Goal: Transaction & Acquisition: Obtain resource

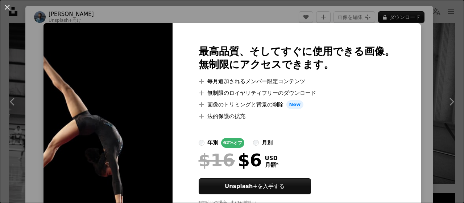
scroll to position [25, 0]
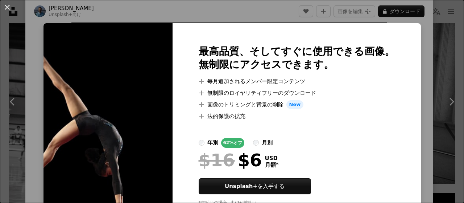
drag, startPoint x: 412, startPoint y: 37, endPoint x: 244, endPoint y: 21, distance: 168.3
click at [412, 37] on div "An X shape 最高品質、そしてすぐに使用できる画像。 無制限にアクセスできます。 A plus sign 毎月追加されるメンバー限定コンテンツ A p…" at bounding box center [232, 101] width 464 height 203
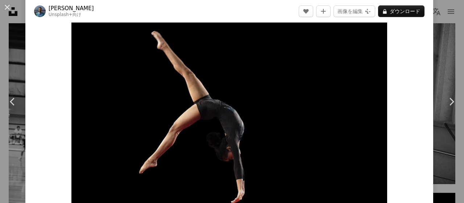
click at [47, 131] on div "Zoom in" at bounding box center [229, 113] width 408 height 218
click at [359, 12] on button "画像を編集 Plus sign for Unsplash+" at bounding box center [355, 11] width 42 height 12
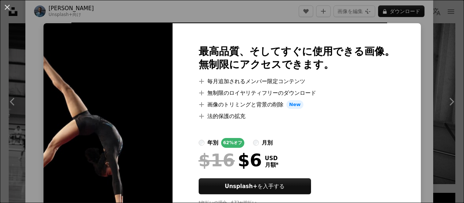
click at [413, 79] on div "An X shape 最高品質、そしてすぐに使用できる画像。 無制限にアクセスできます。 A plus sign 毎月追加されるメンバー限定コンテンツ A p…" at bounding box center [232, 101] width 464 height 203
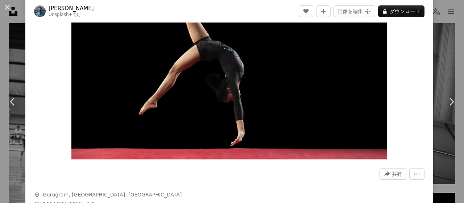
scroll to position [88, 0]
